Goal: Task Accomplishment & Management: Use online tool/utility

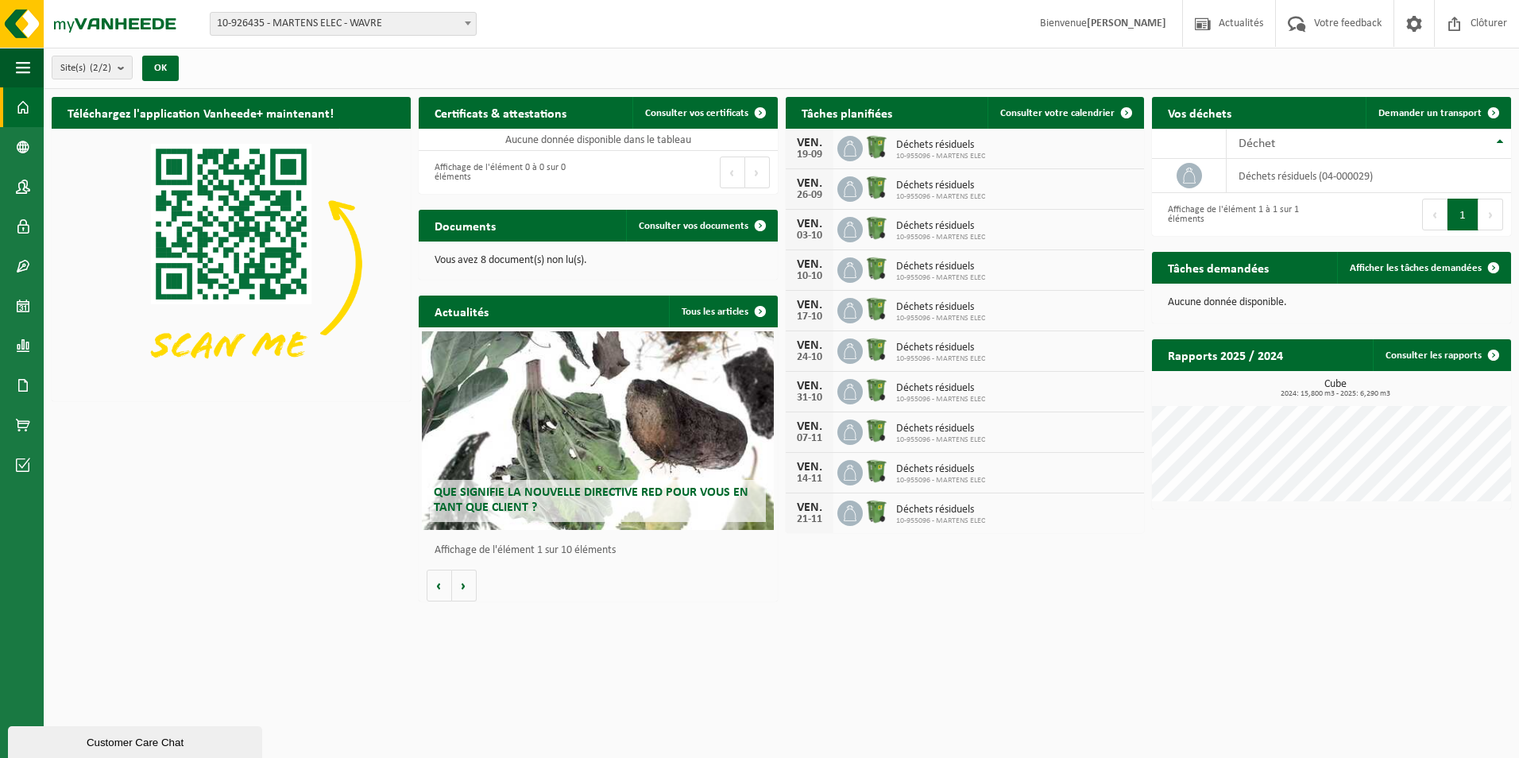
click at [1050, 110] on span "Consulter votre calendrier" at bounding box center [1057, 113] width 114 height 10
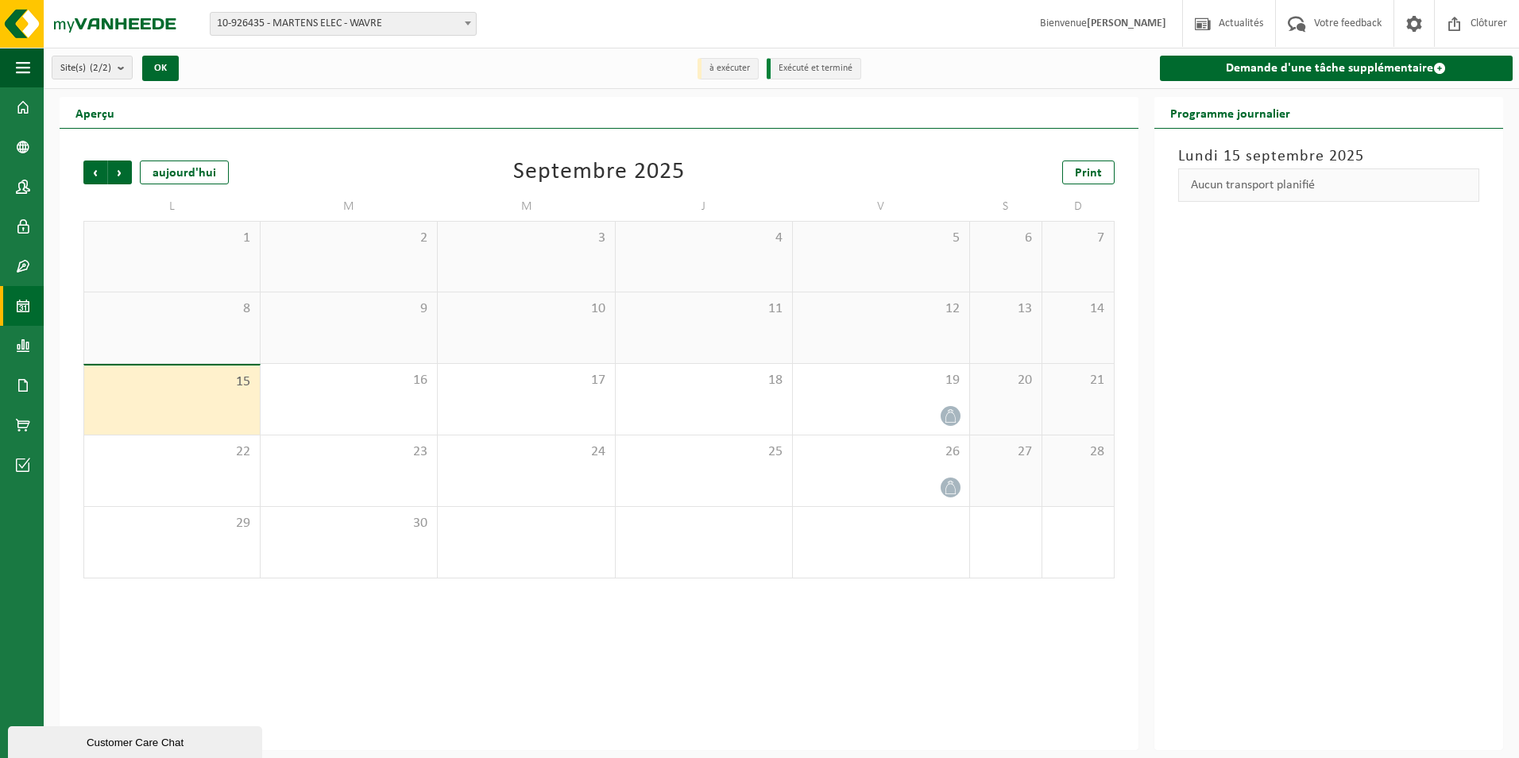
click at [105, 168] on span "Précédent" at bounding box center [95, 172] width 24 height 24
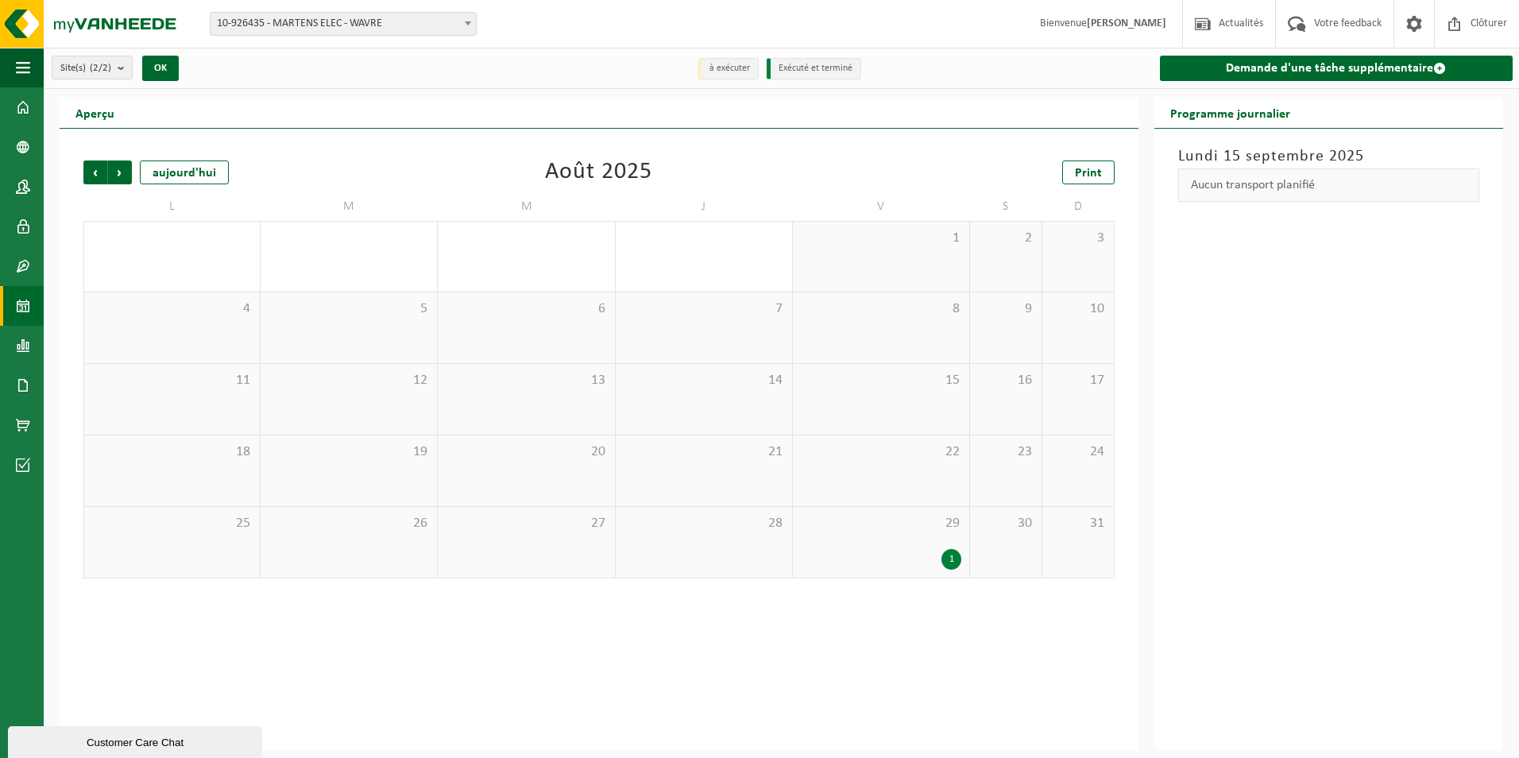
click at [125, 164] on span "Suivant" at bounding box center [120, 172] width 24 height 24
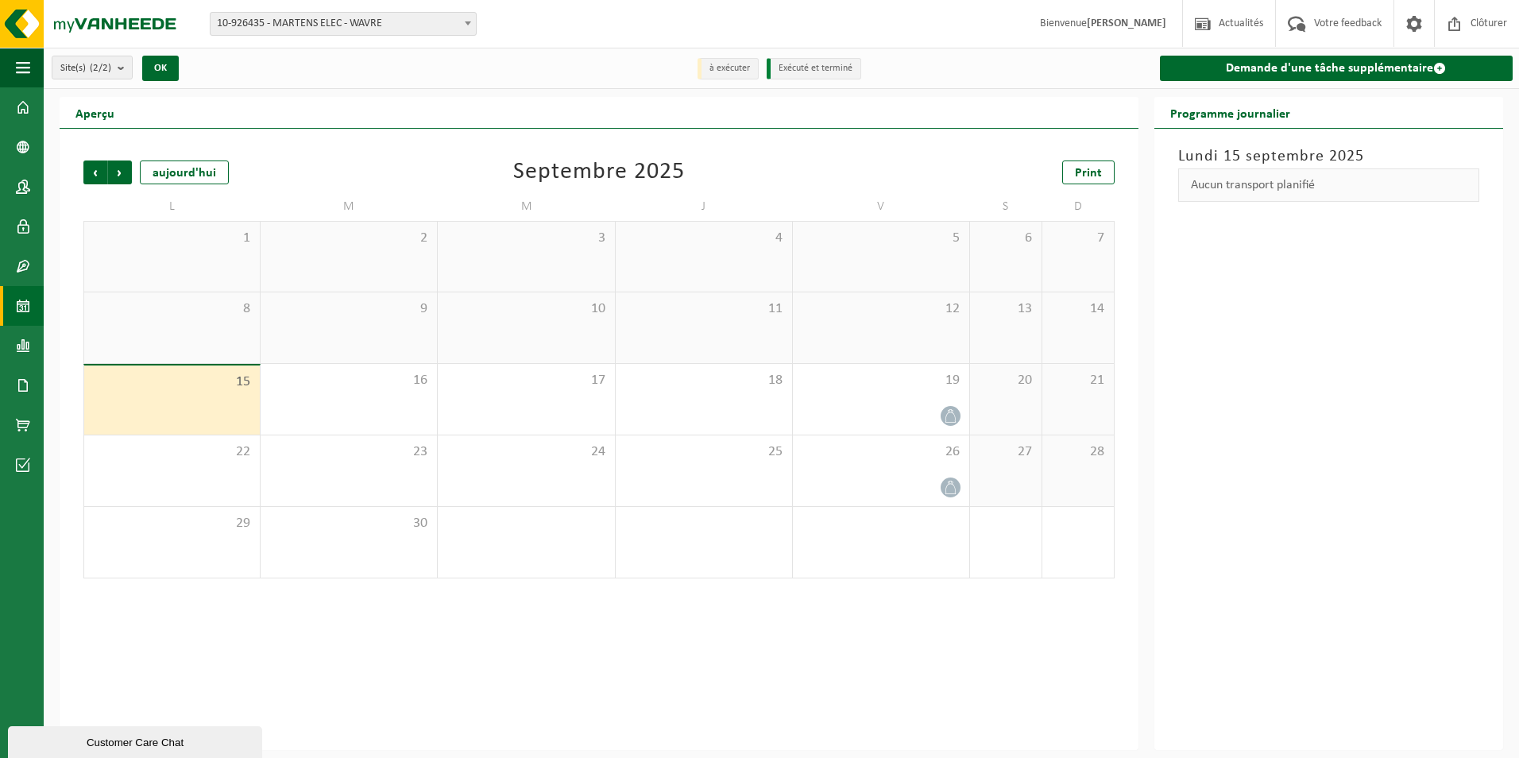
click at [33, 110] on link "Tableau de bord" at bounding box center [22, 107] width 44 height 40
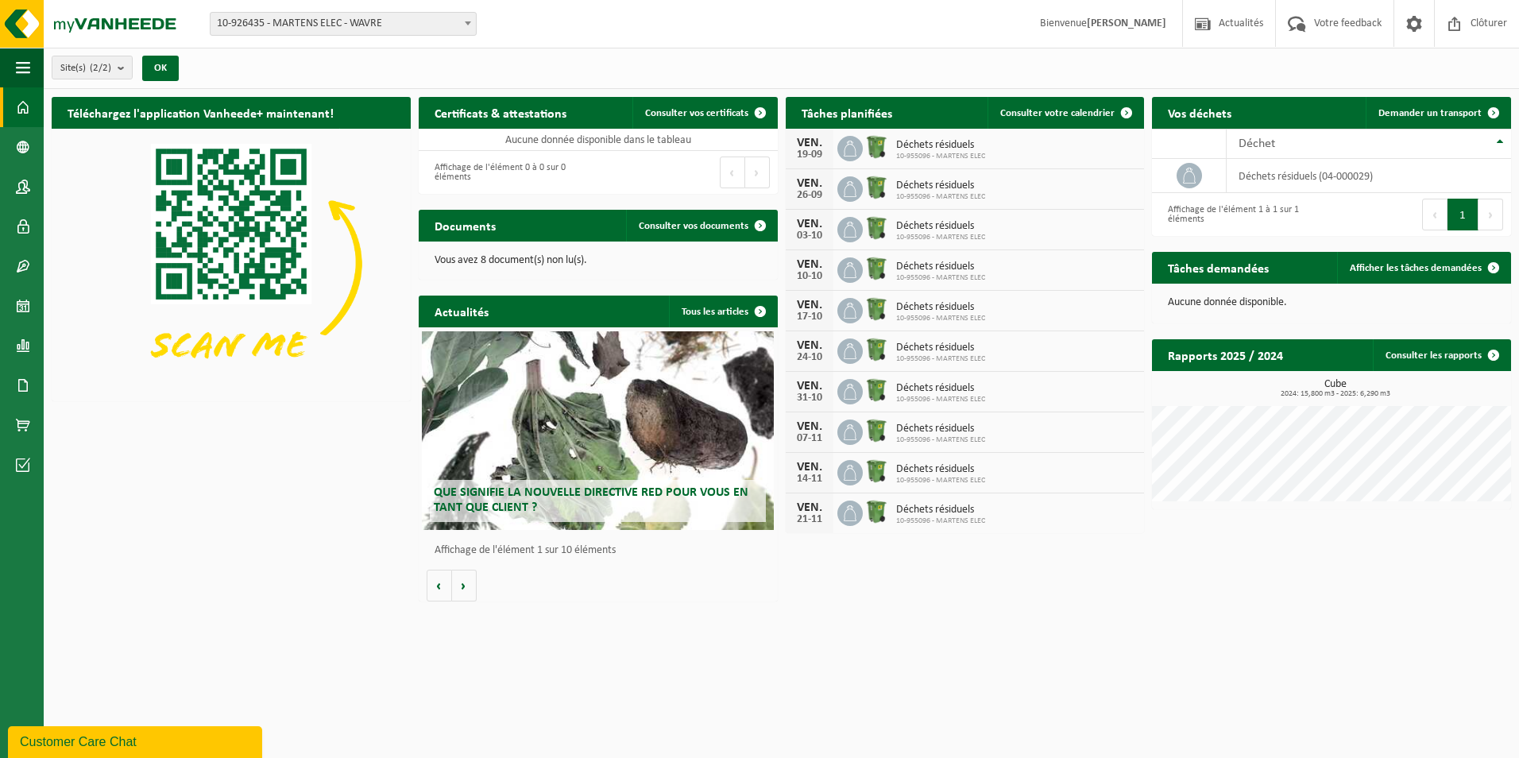
click at [689, 227] on span "Consulter vos documents" at bounding box center [694, 226] width 110 height 10
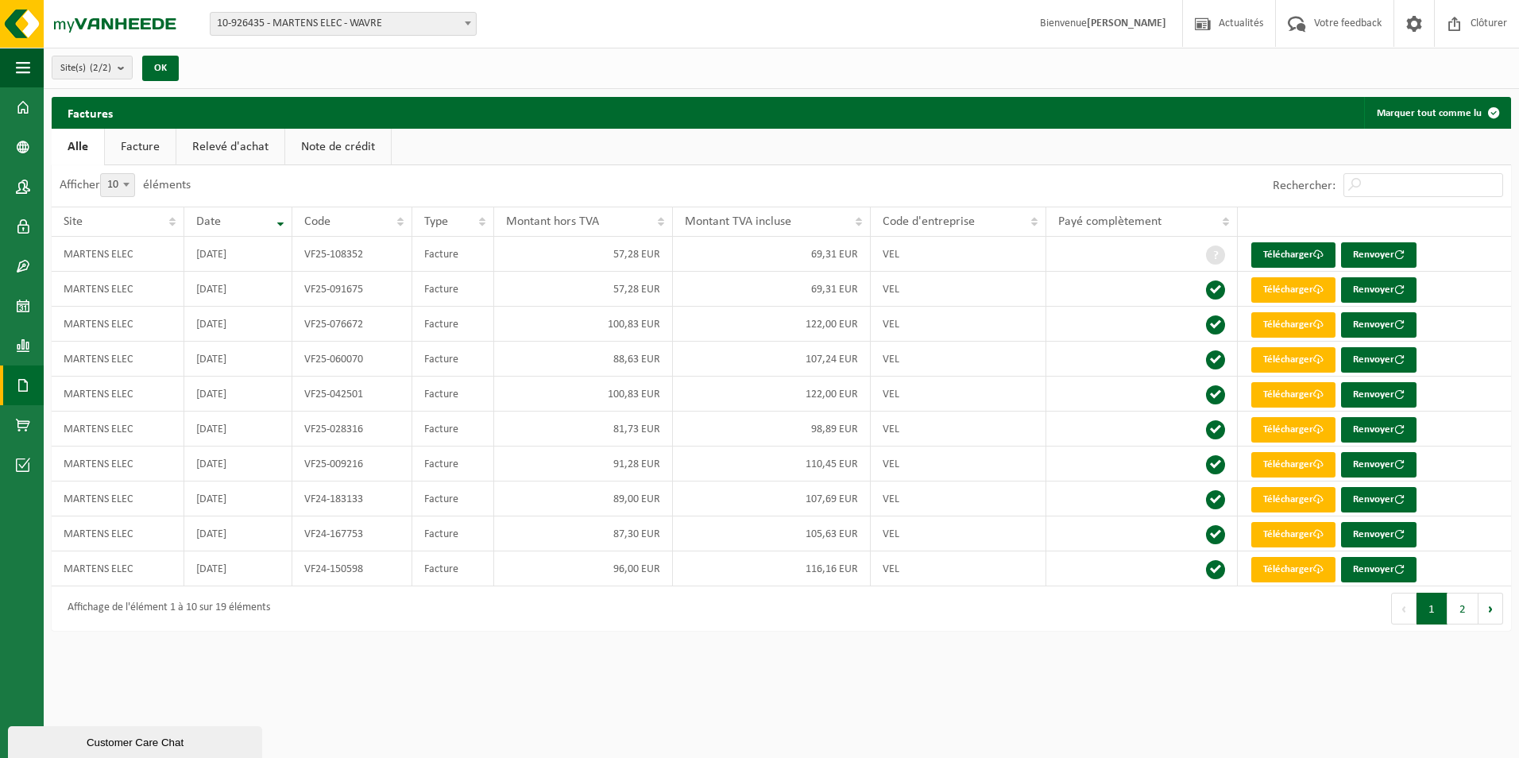
click at [121, 254] on td "MARTENS ELEC" at bounding box center [118, 254] width 133 height 35
click at [1303, 245] on link "Télécharger" at bounding box center [1293, 254] width 84 height 25
click at [32, 106] on link "Tableau de bord" at bounding box center [22, 107] width 44 height 40
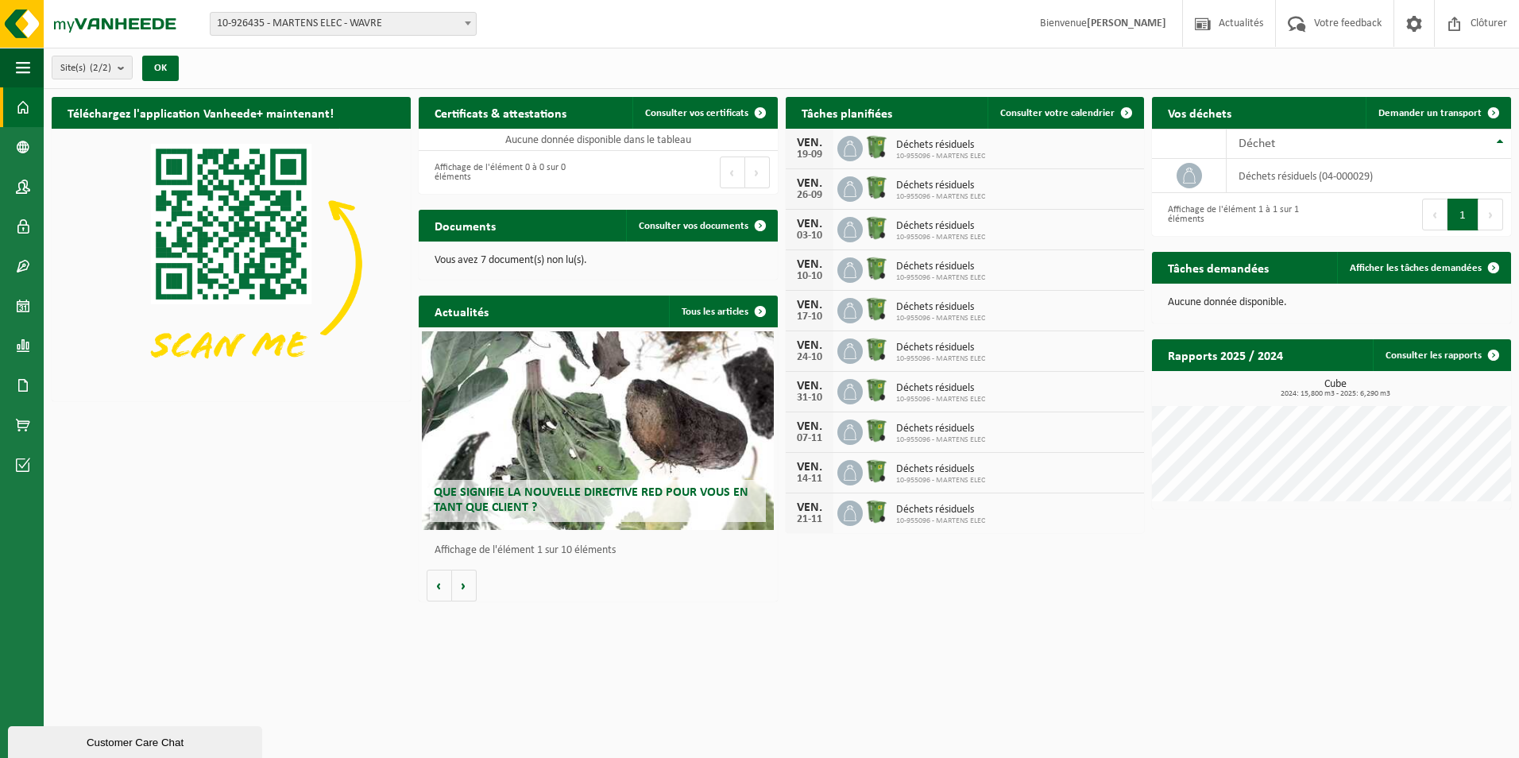
click at [1062, 115] on span "Consulter votre calendrier" at bounding box center [1057, 113] width 114 height 10
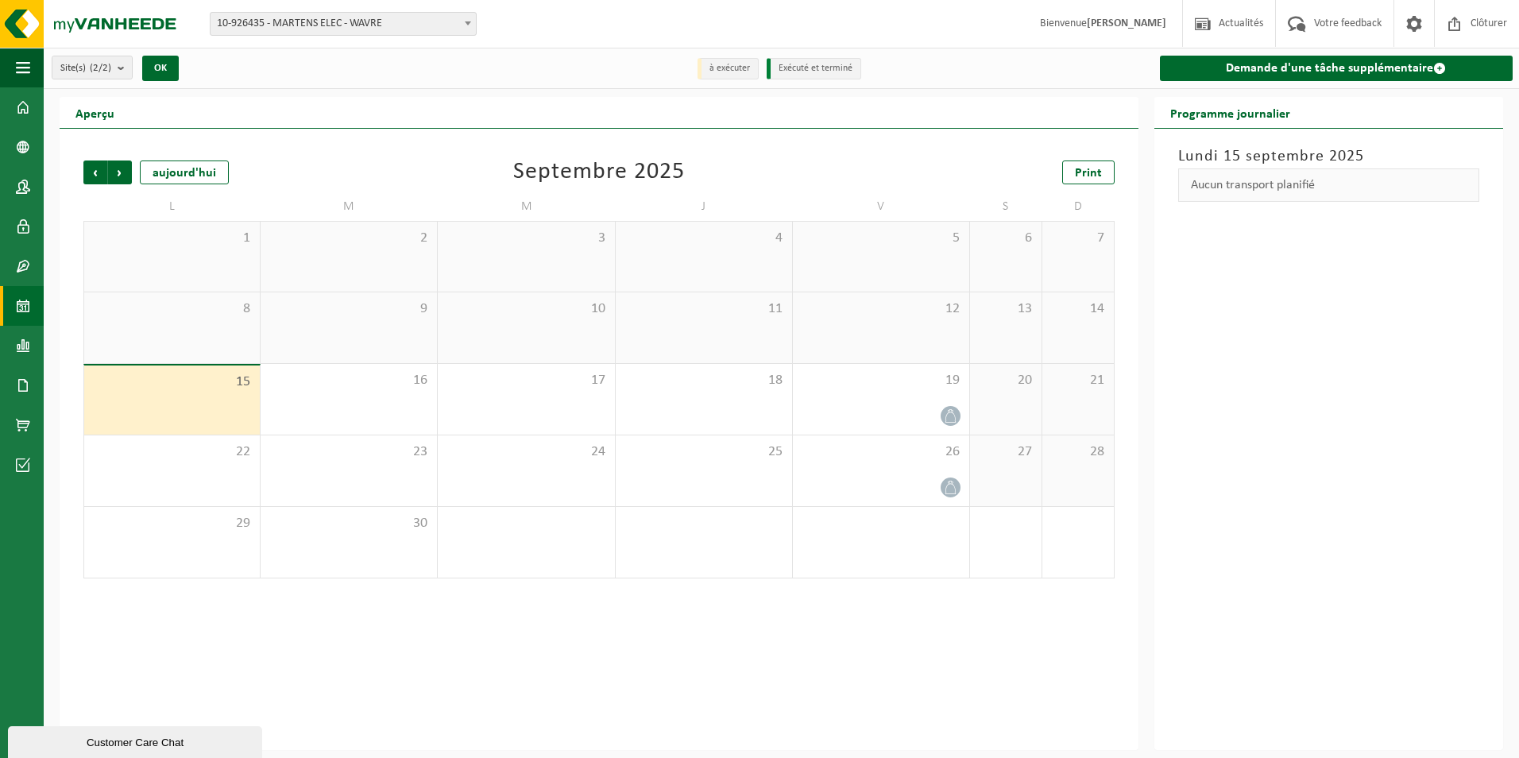
click at [88, 178] on span "Précédent" at bounding box center [95, 172] width 24 height 24
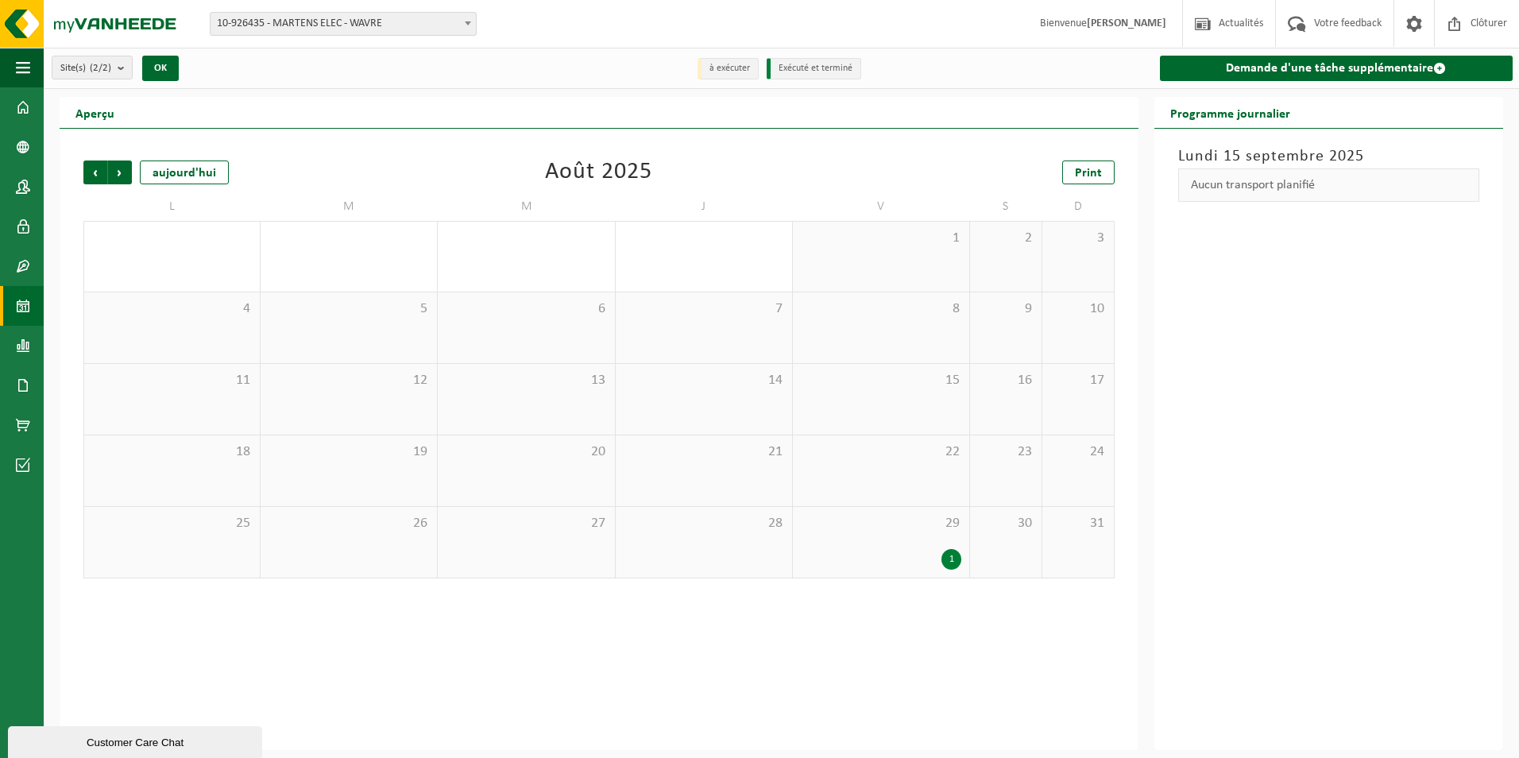
click at [954, 554] on div "1" at bounding box center [951, 559] width 20 height 21
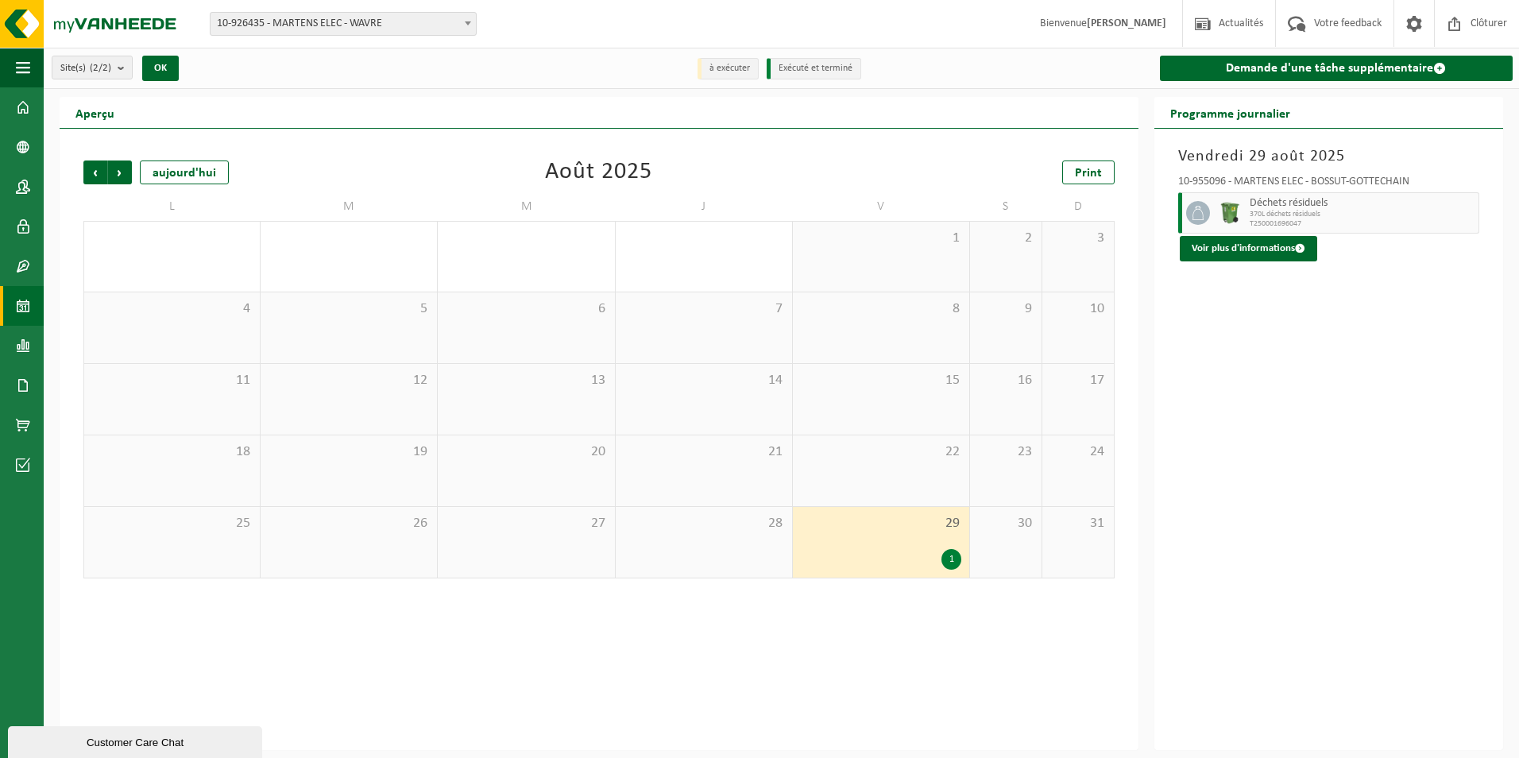
click at [95, 162] on span "Précédent" at bounding box center [95, 172] width 24 height 24
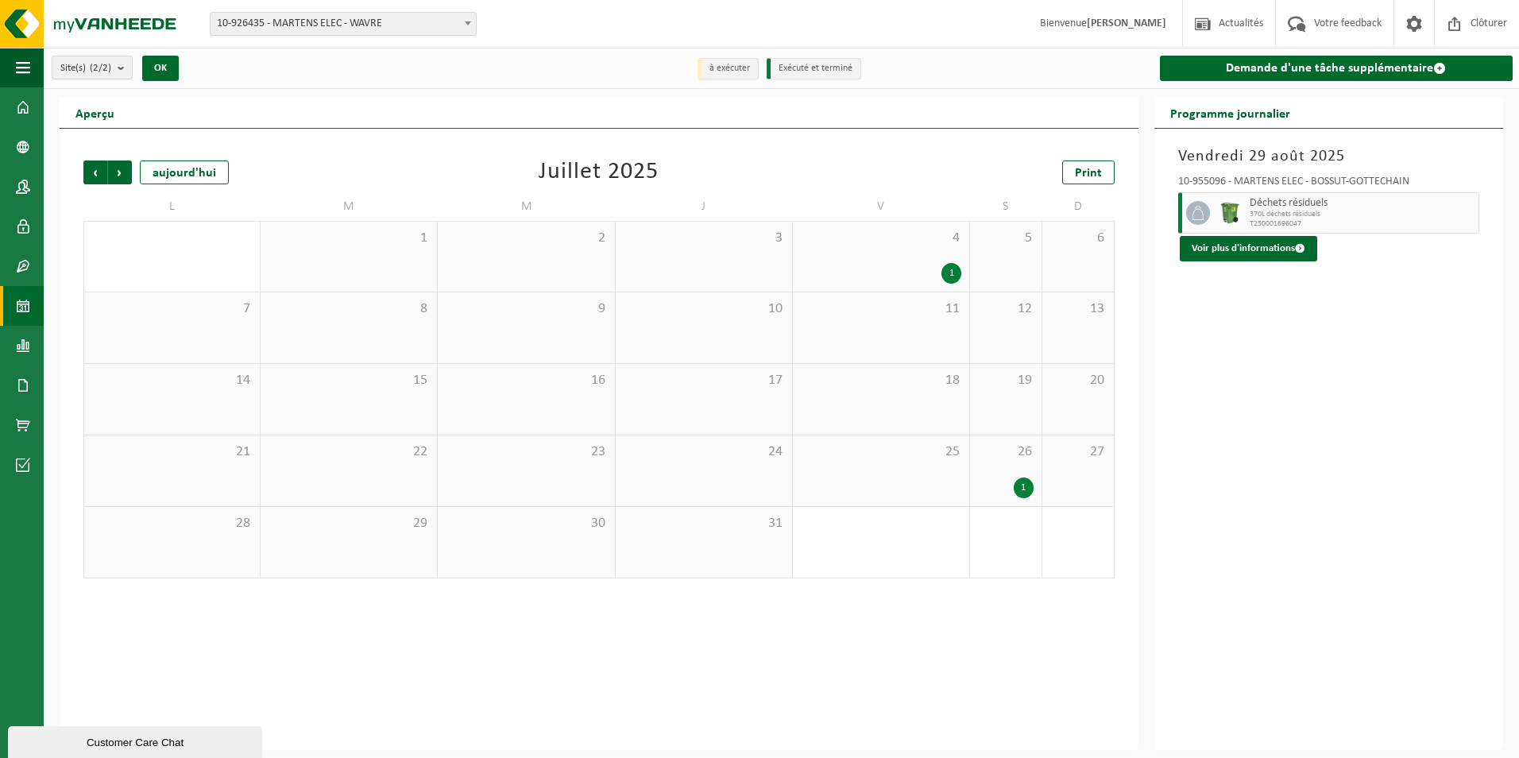
click at [95, 162] on span "Précédent" at bounding box center [95, 172] width 24 height 24
click at [95, 163] on span "Précédent" at bounding box center [95, 172] width 24 height 24
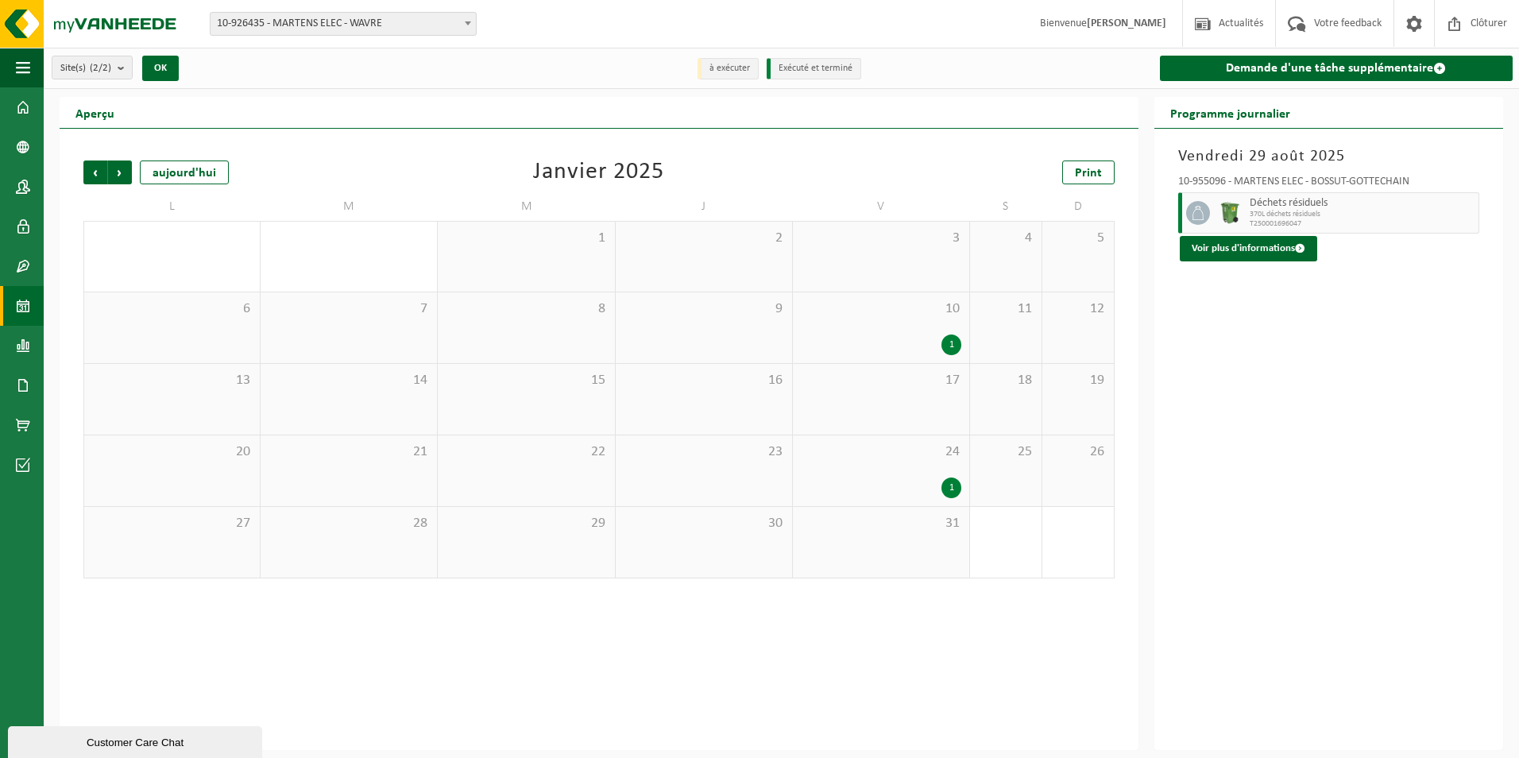
click at [90, 165] on span "Précédent" at bounding box center [95, 172] width 24 height 24
click at [125, 172] on span "Suivant" at bounding box center [120, 172] width 24 height 24
click at [188, 169] on div "aujourd'hui" at bounding box center [184, 172] width 89 height 24
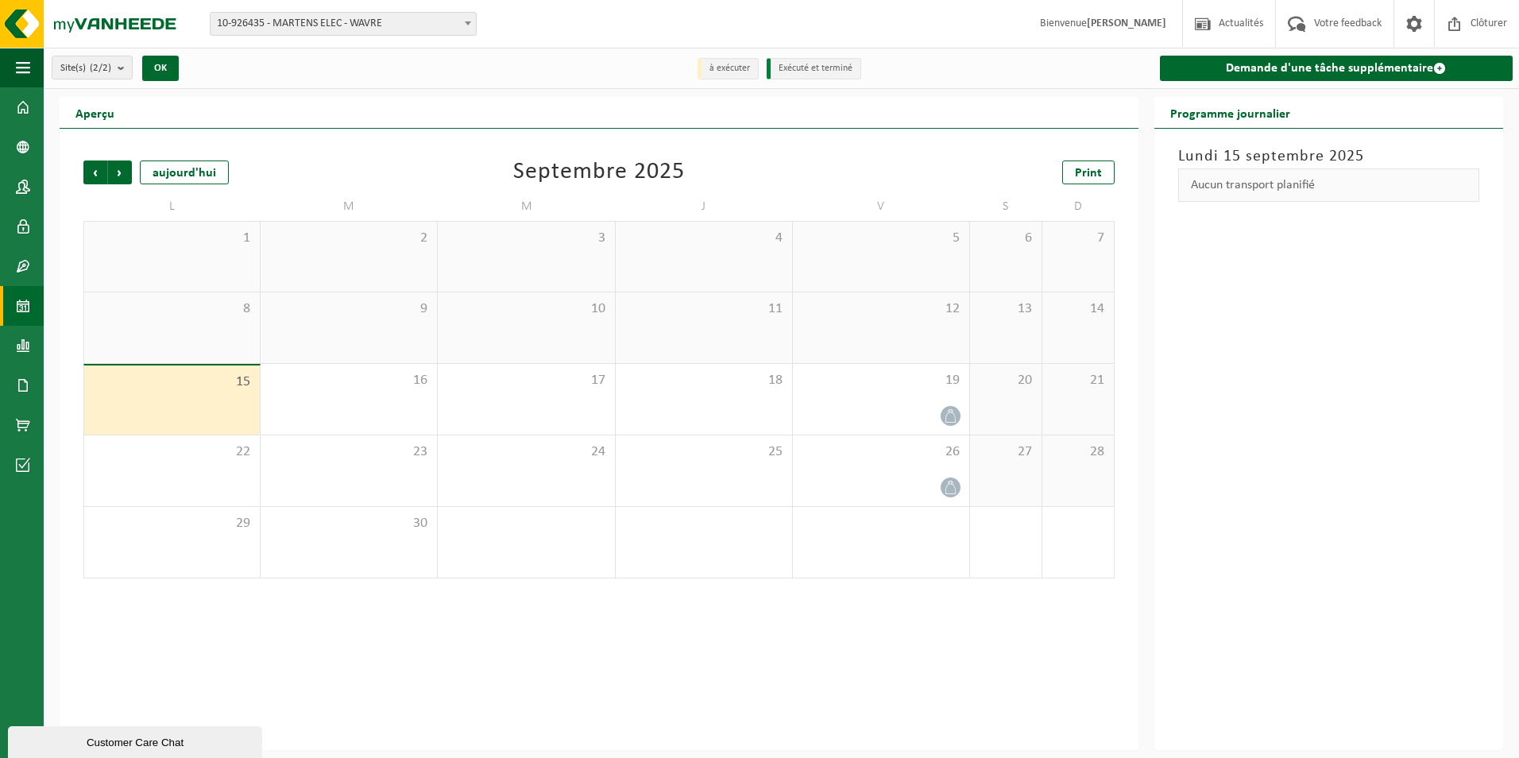
click at [120, 72] on b "submit" at bounding box center [125, 67] width 14 height 22
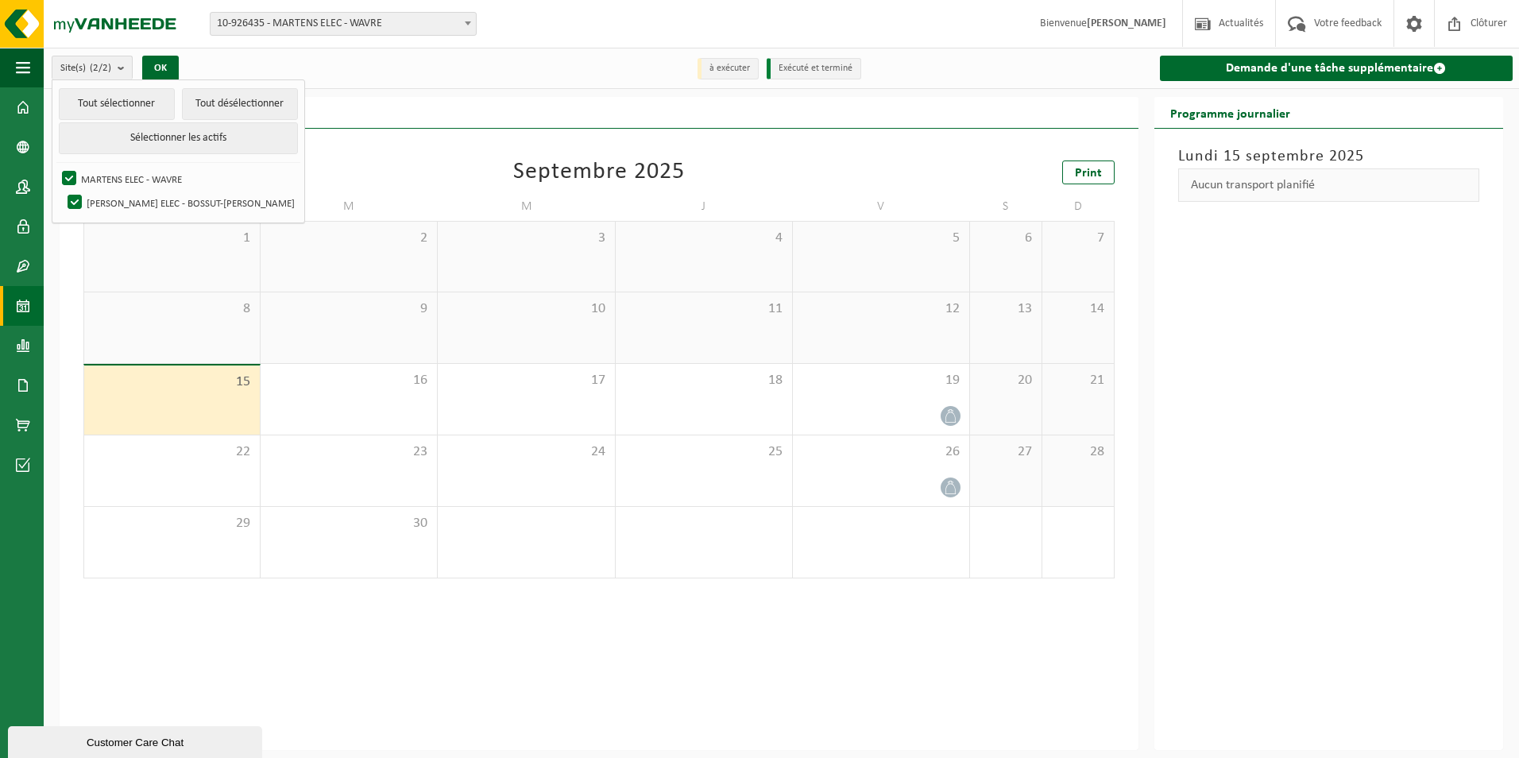
click at [91, 66] on span "Site(s) (2/2)" at bounding box center [85, 68] width 51 height 24
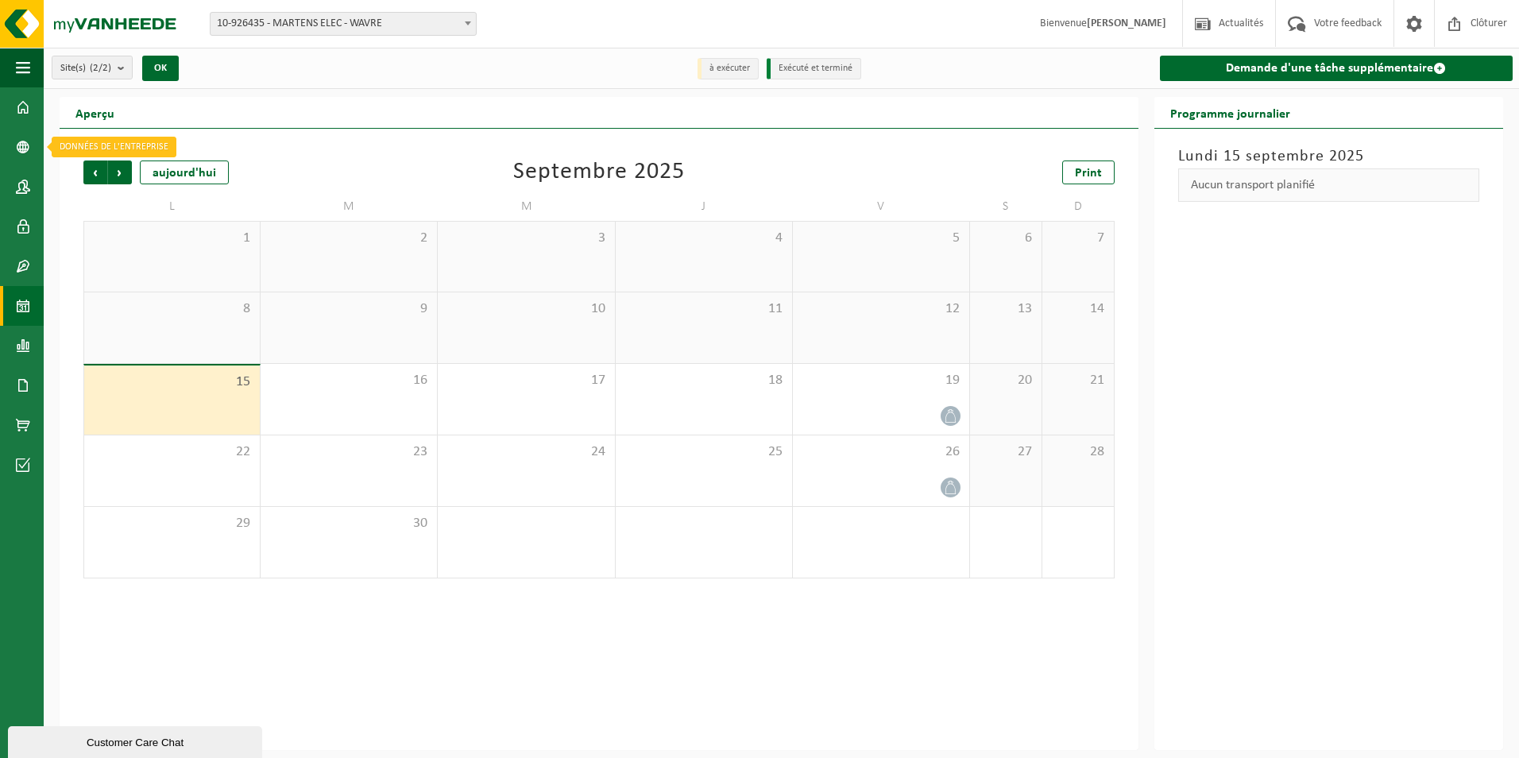
click at [37, 155] on link "Données de l'entrepr..." at bounding box center [22, 147] width 44 height 40
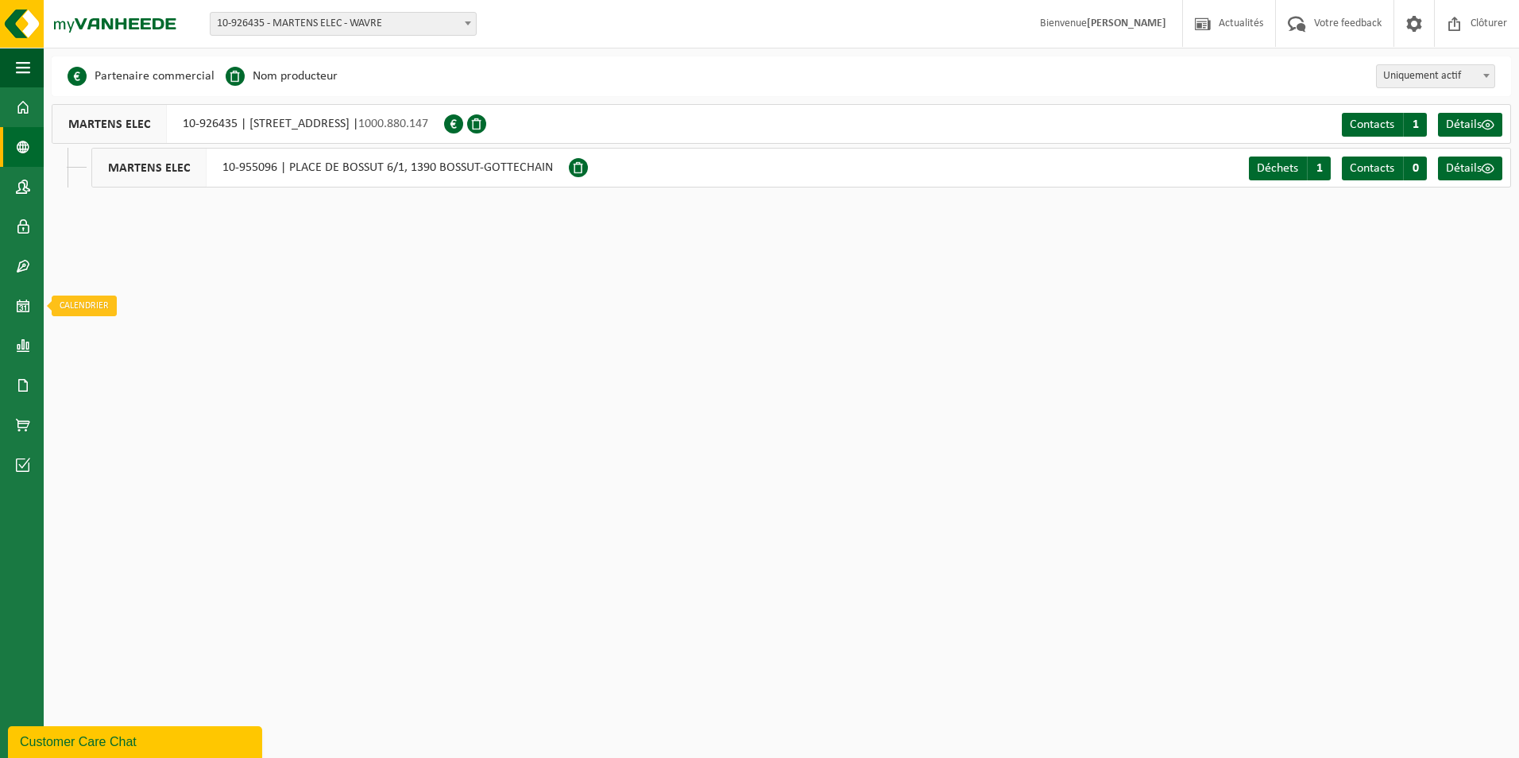
click at [18, 314] on span at bounding box center [23, 306] width 14 height 40
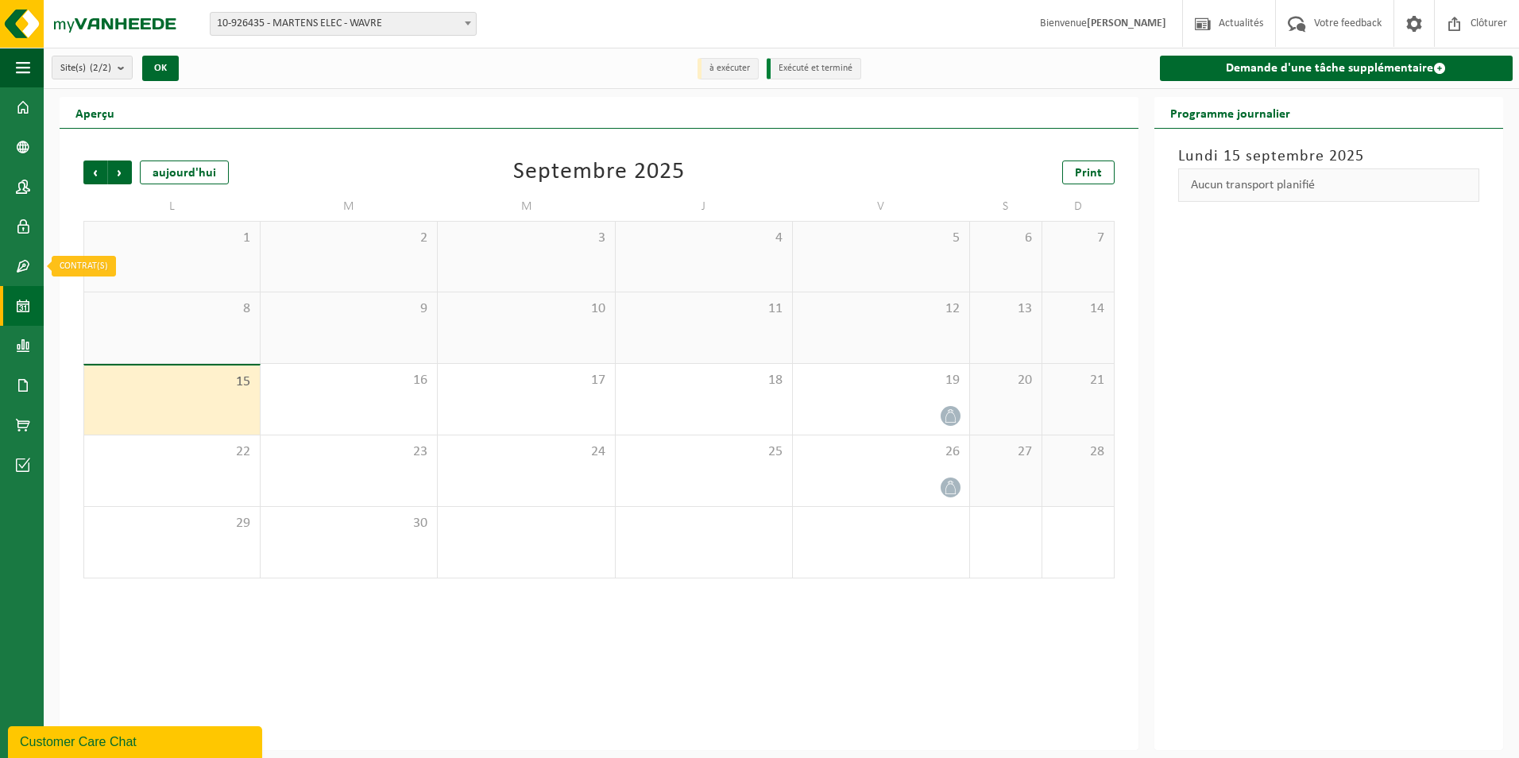
click at [25, 267] on span at bounding box center [23, 266] width 14 height 40
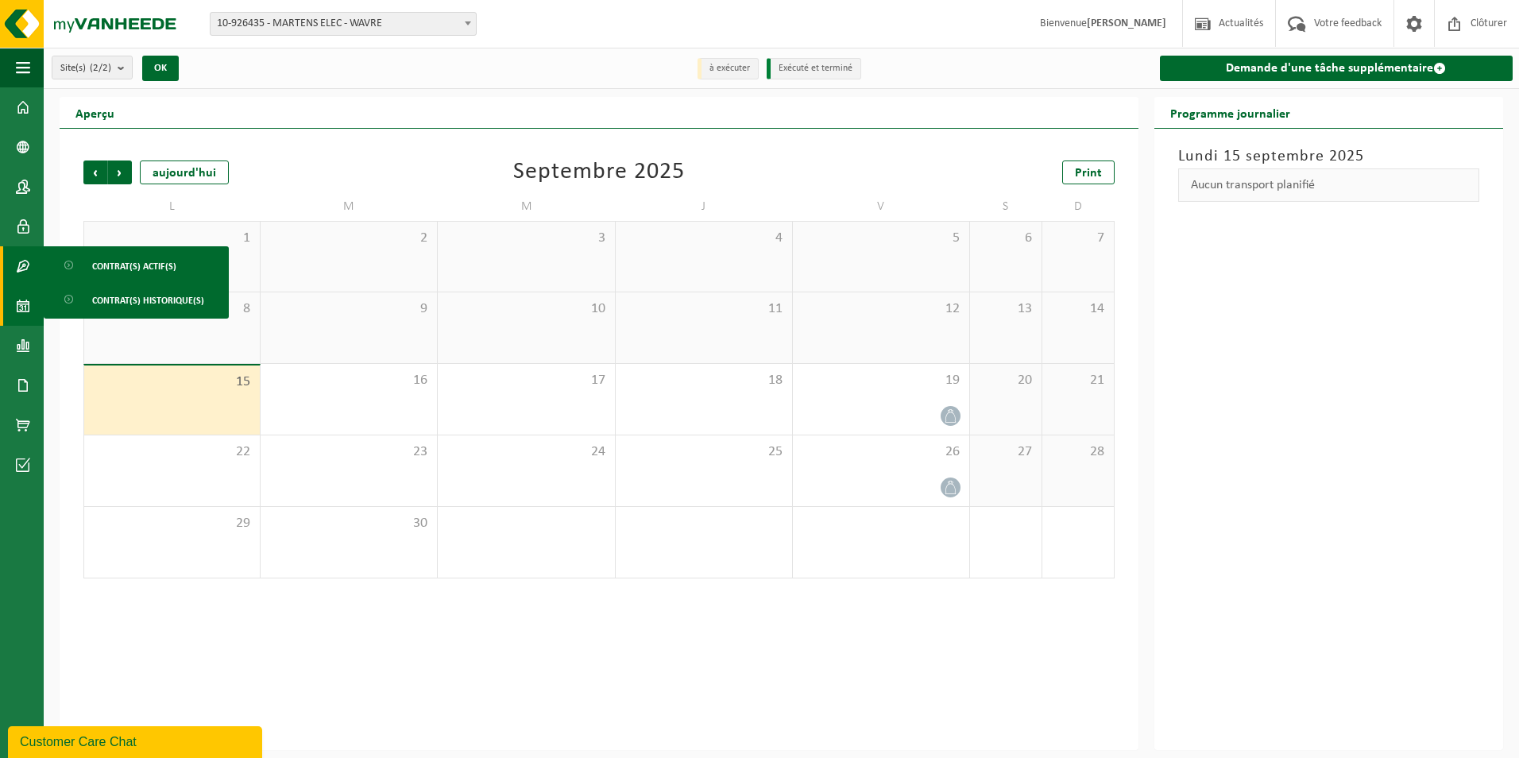
click at [133, 267] on span "Contrat(s) actif(s)" at bounding box center [134, 266] width 84 height 30
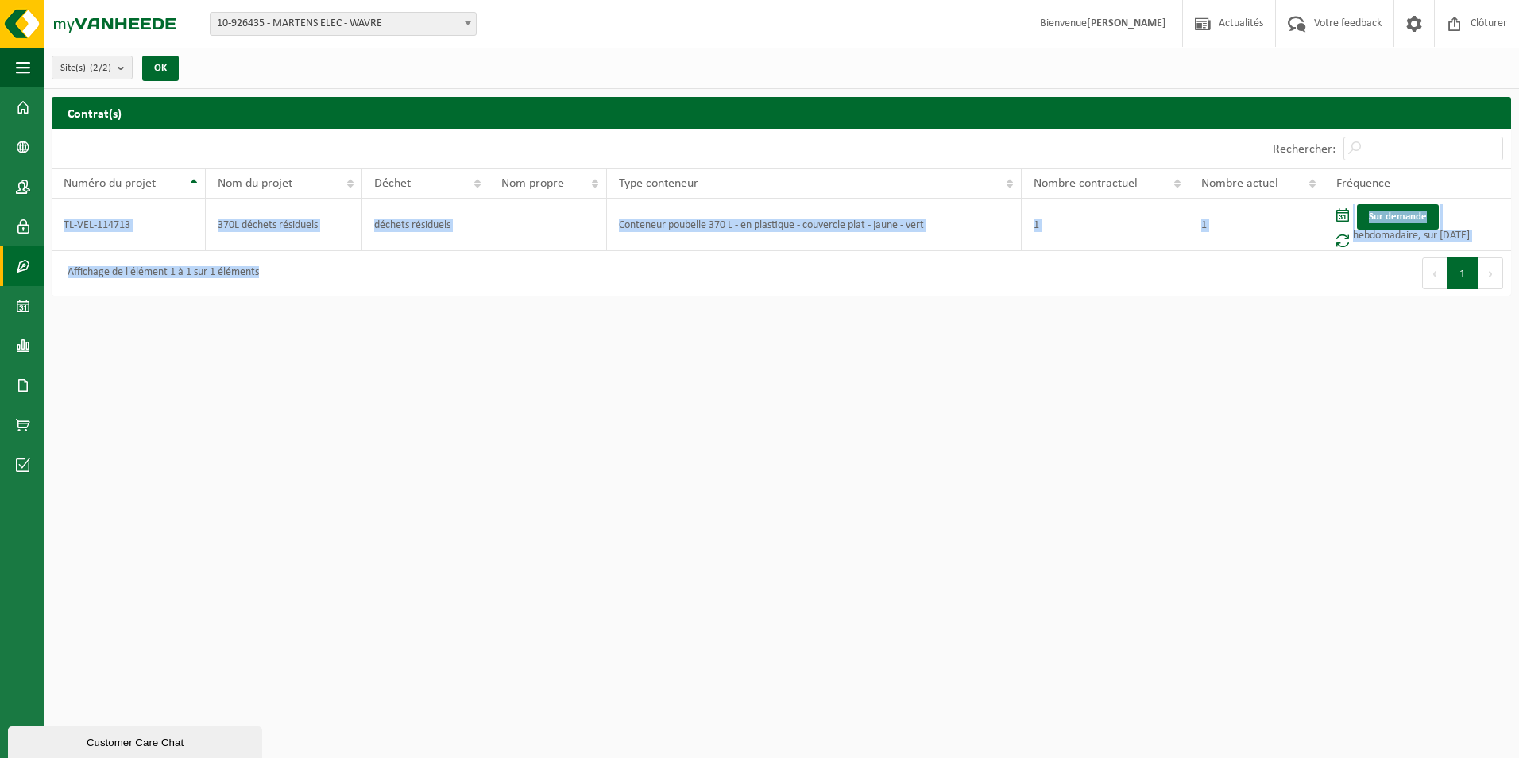
drag, startPoint x: 62, startPoint y: 212, endPoint x: 636, endPoint y: 283, distance: 578.6
click at [636, 283] on div "Afficher 10 25 50 100 10 éléments Rechercher: Numéro du projet Nom du projet Dé…" at bounding box center [781, 212] width 1459 height 167
drag, startPoint x: 636, startPoint y: 283, endPoint x: 633, endPoint y: 305, distance: 22.5
click at [633, 305] on html "Site: 10-926435 - MARTENS ELEC - WAVRE 10-955096 - MARTENS ELEC - BOSSUT-GOTTEC…" at bounding box center [759, 379] width 1519 height 758
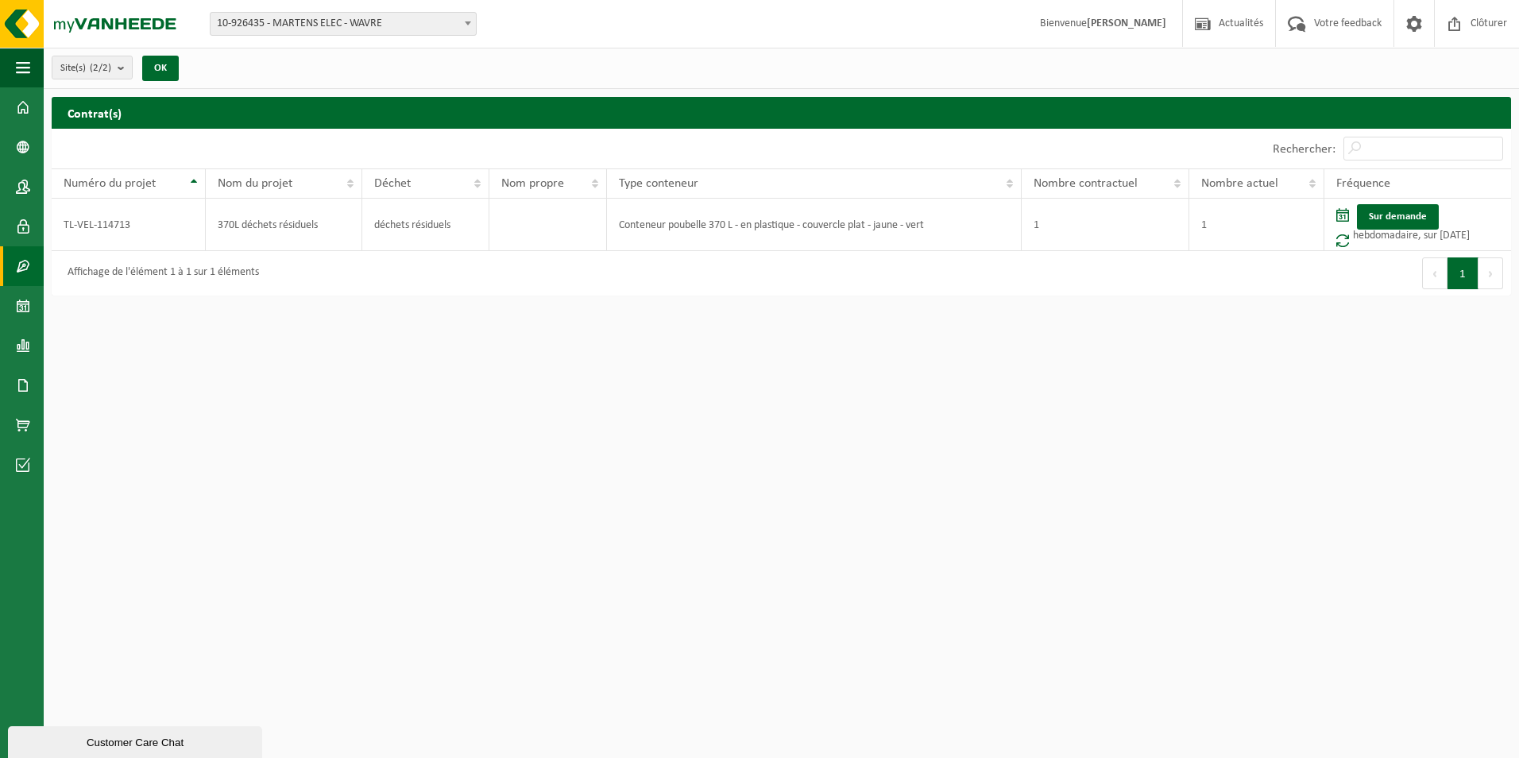
click at [1384, 222] on link "Sur demande" at bounding box center [1398, 216] width 82 height 25
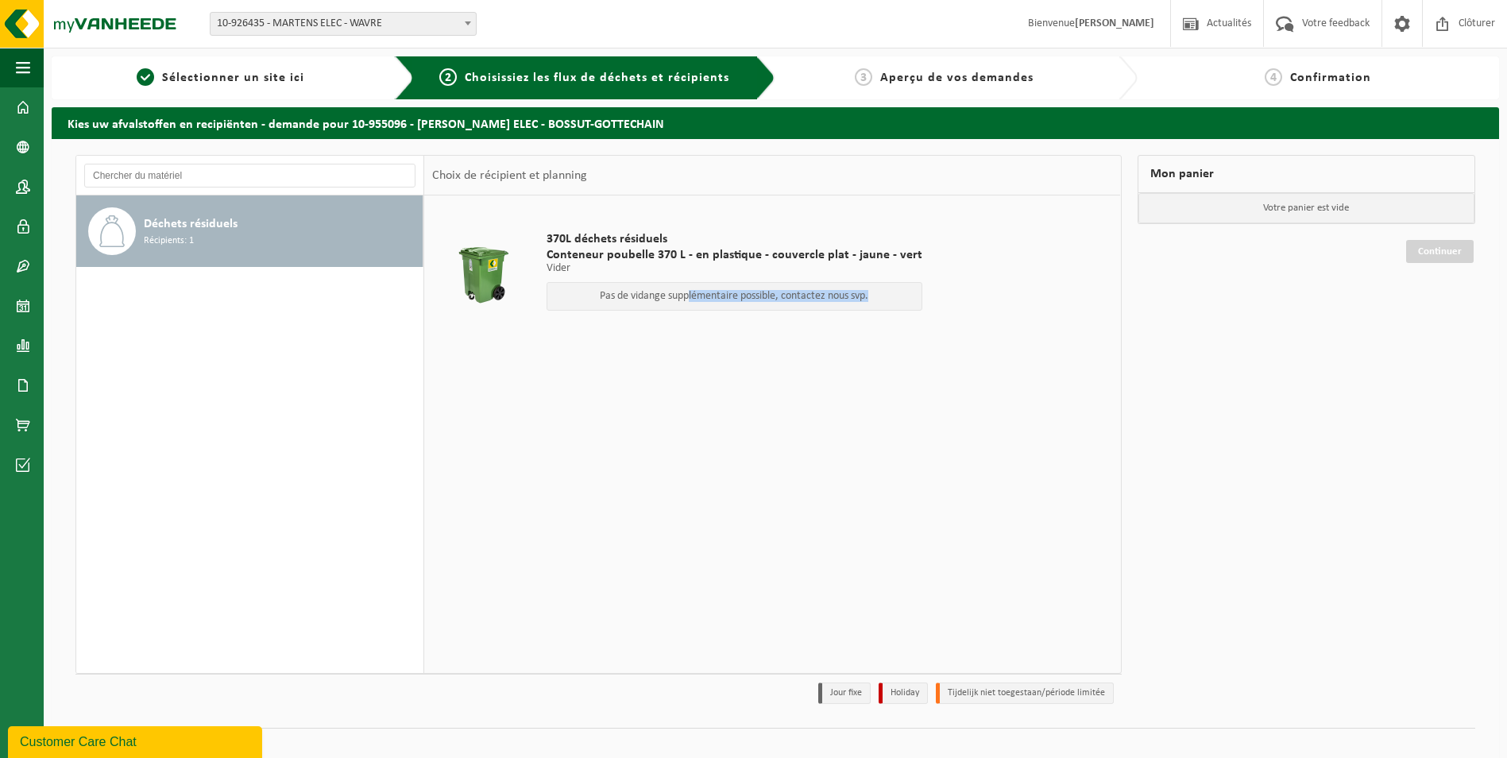
drag, startPoint x: 682, startPoint y: 300, endPoint x: 899, endPoint y: 307, distance: 216.9
click at [897, 305] on div "Pas de vidange supplémentaire possible, contactez nous svp." at bounding box center [734, 296] width 376 height 29
drag, startPoint x: 899, startPoint y: 307, endPoint x: 916, endPoint y: 350, distance: 46.0
click at [916, 350] on td at bounding box center [772, 350] width 680 height 8
click at [217, 220] on span "Déchets résiduels" at bounding box center [191, 223] width 94 height 19
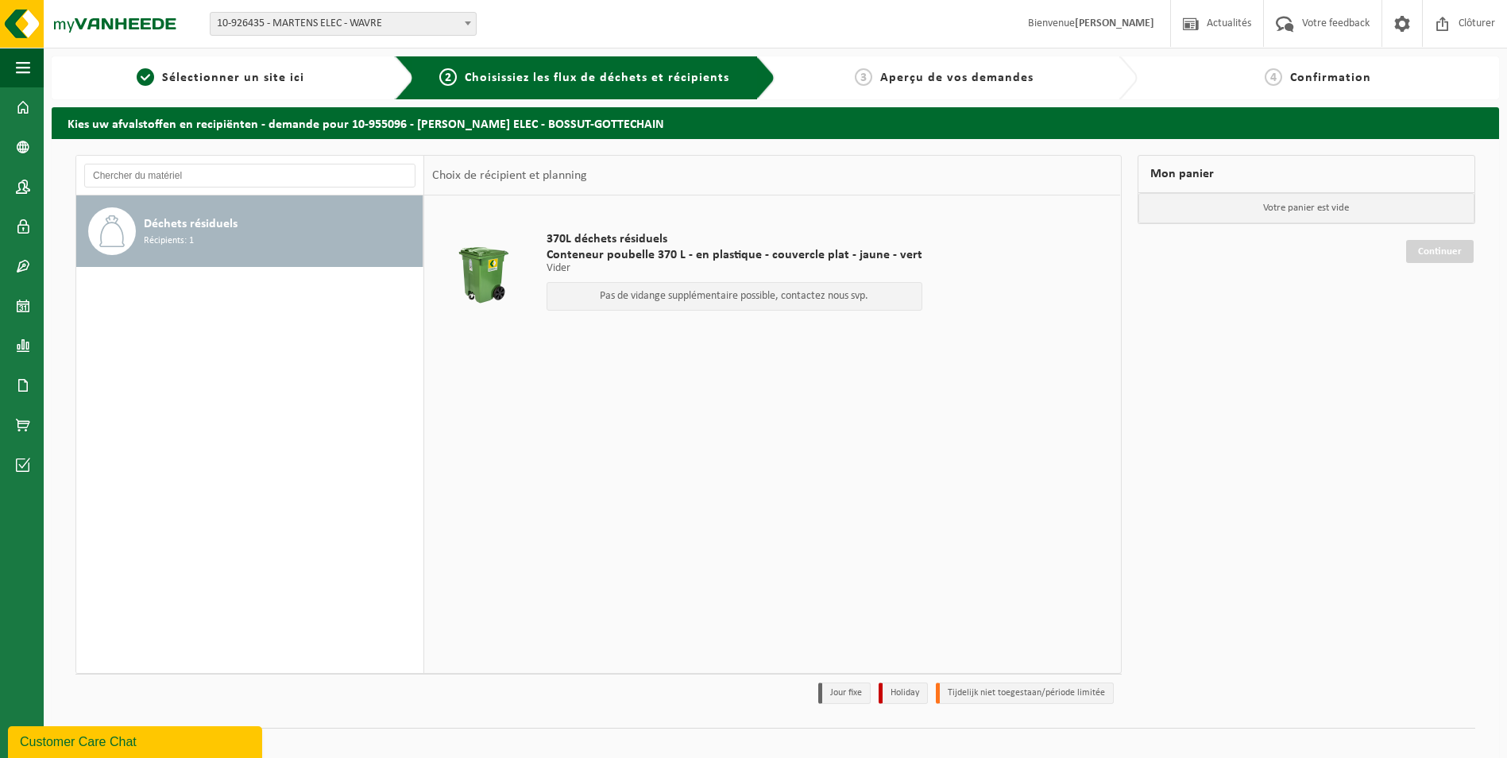
click at [587, 284] on div "Pas de vidange supplémentaire possible, contactez nous svp." at bounding box center [734, 296] width 376 height 29
click at [590, 296] on p "Pas de vidange supplémentaire possible, contactez nous svp." at bounding box center [734, 296] width 358 height 11
drag, startPoint x: 531, startPoint y: 281, endPoint x: 513, endPoint y: 280, distance: 17.5
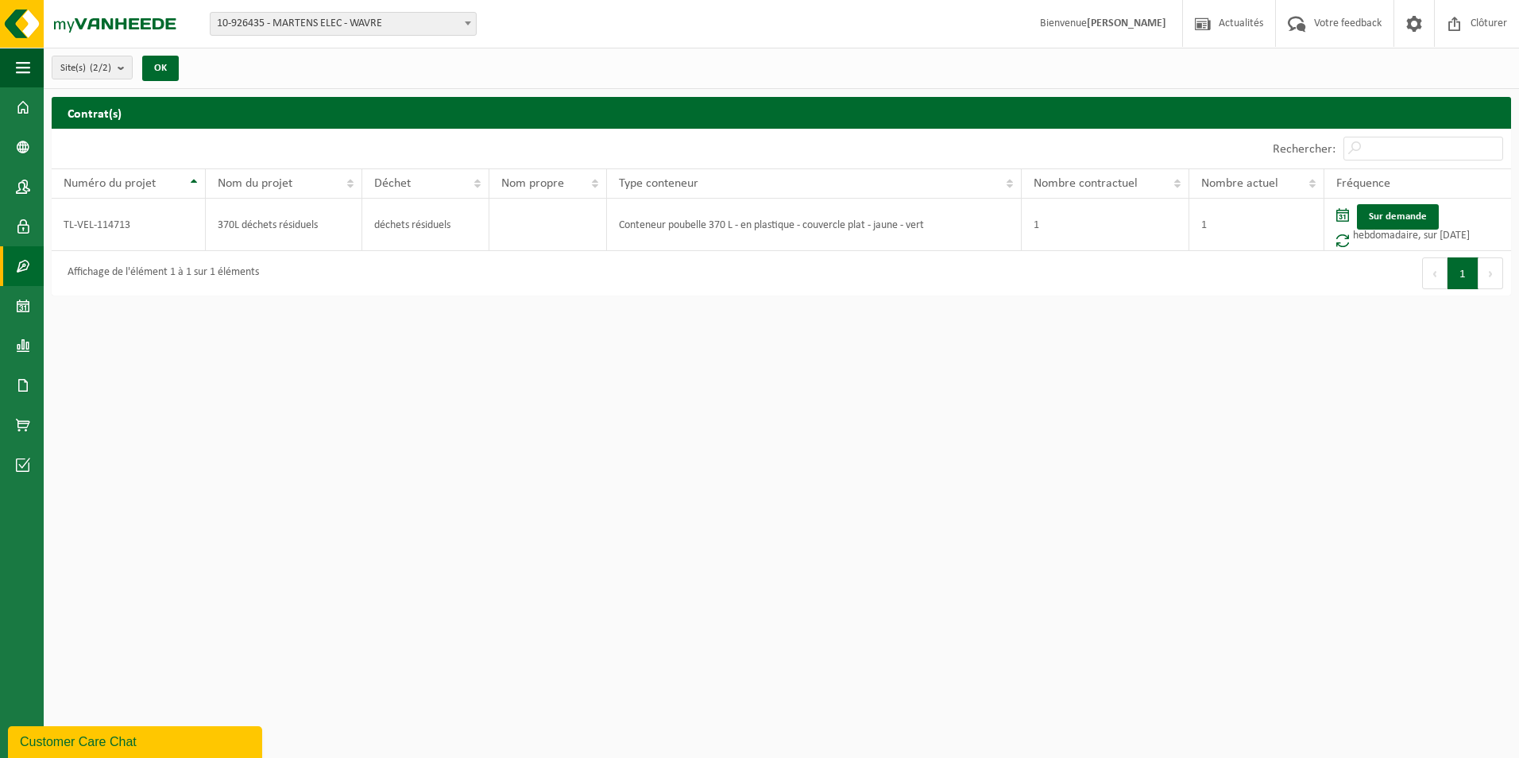
click at [1101, 29] on strong "[PERSON_NAME]" at bounding box center [1126, 23] width 79 height 12
drag, startPoint x: 1138, startPoint y: 19, endPoint x: 1172, endPoint y: 10, distance: 34.5
click at [1172, 10] on span "Bienvenue [PERSON_NAME]" at bounding box center [1103, 23] width 158 height 47
drag, startPoint x: 1172, startPoint y: 10, endPoint x: 1156, endPoint y: 59, distance: 50.7
click at [1156, 59] on div "Site(s) (2/2) Tout sélectionner Tout désélectionner Sélectionner les actifs MAR…" at bounding box center [781, 68] width 1475 height 41
